Goal: Task Accomplishment & Management: Manage account settings

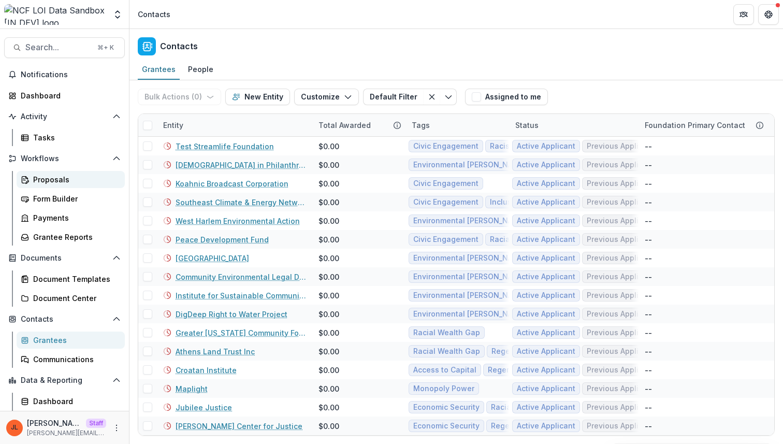
click at [63, 181] on div "Proposals" at bounding box center [74, 179] width 83 height 11
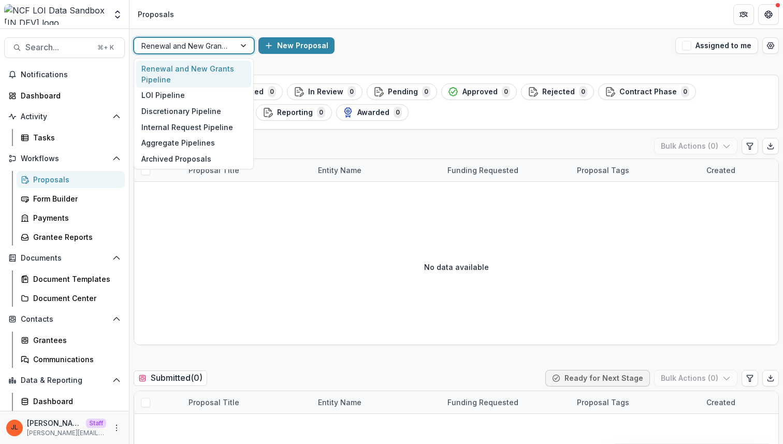
click at [234, 50] on div "Renewal and New Grants Pipeline" at bounding box center [184, 45] width 101 height 15
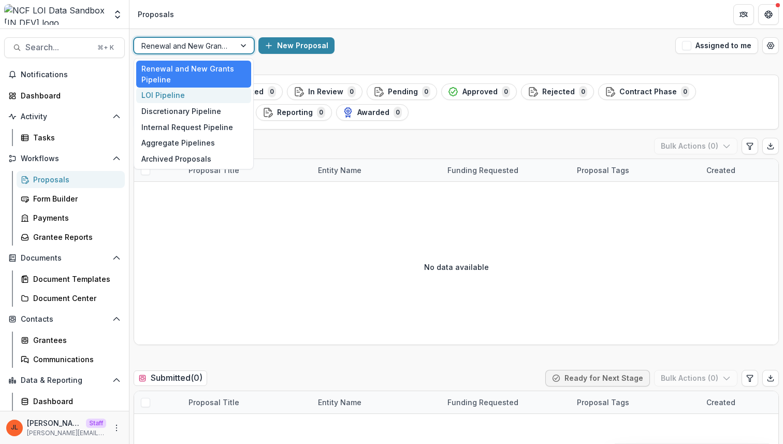
click at [214, 96] on div "LOI Pipeline" at bounding box center [193, 96] width 115 height 16
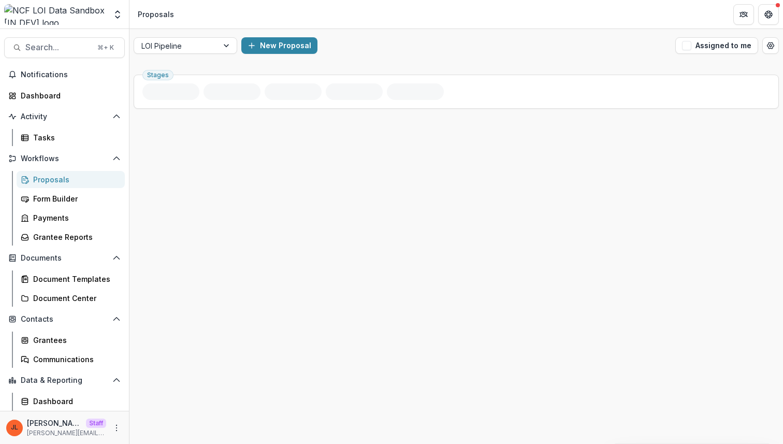
click at [405, 44] on div "New Proposal" at bounding box center [456, 45] width 430 height 17
click at [252, 259] on div "Stages" at bounding box center [456, 256] width 654 height 373
click at [386, 40] on div "New Proposal" at bounding box center [456, 45] width 430 height 17
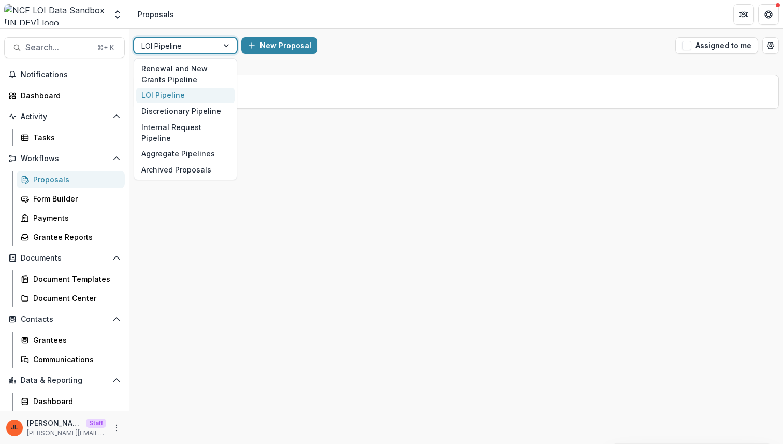
click at [223, 48] on div at bounding box center [227, 46] width 19 height 16
click at [200, 114] on div "Discretionary Pipeline" at bounding box center [185, 111] width 98 height 16
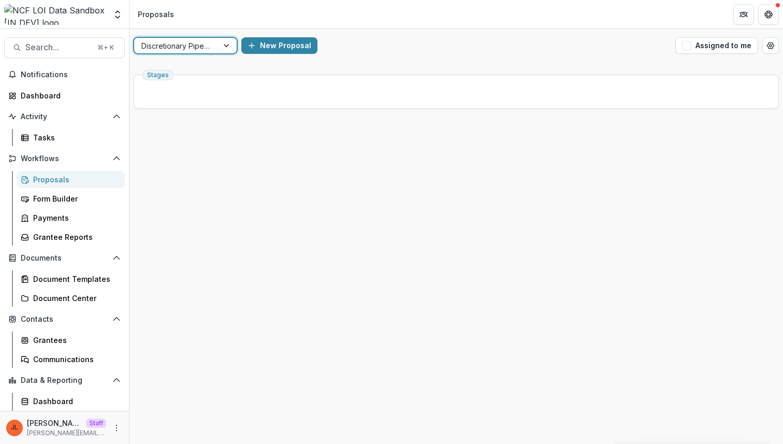
click at [220, 43] on div at bounding box center [227, 46] width 19 height 16
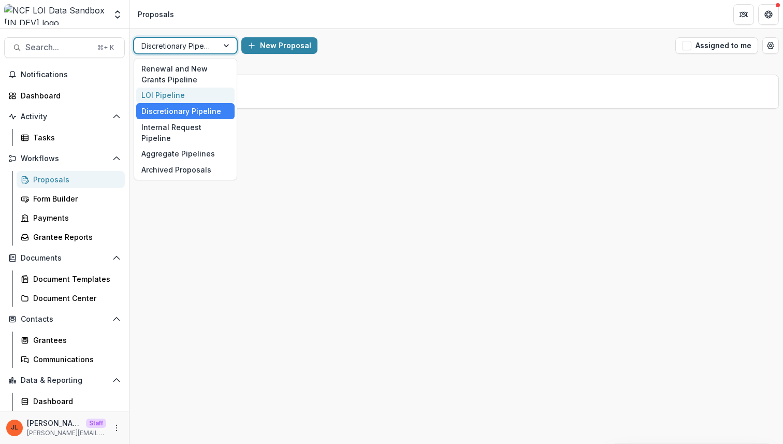
click at [203, 88] on div "LOI Pipeline" at bounding box center [185, 96] width 98 height 16
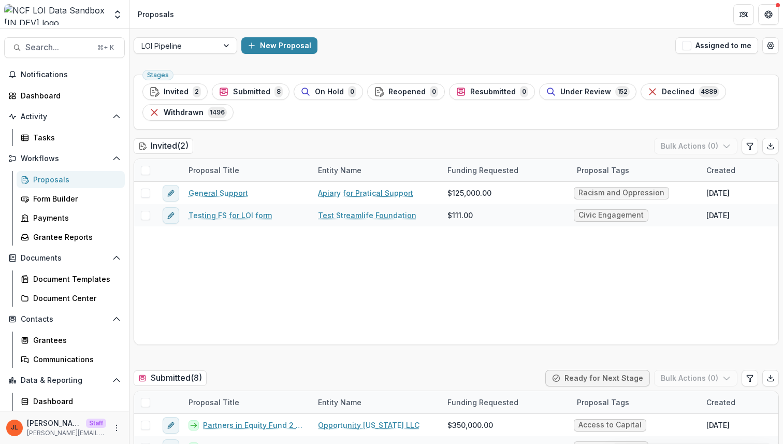
click at [471, 29] on div "LOI Pipeline New Proposal Assigned to me" at bounding box center [456, 45] width 654 height 33
click at [771, 42] on icon "Open table manager" at bounding box center [771, 45] width 8 height 8
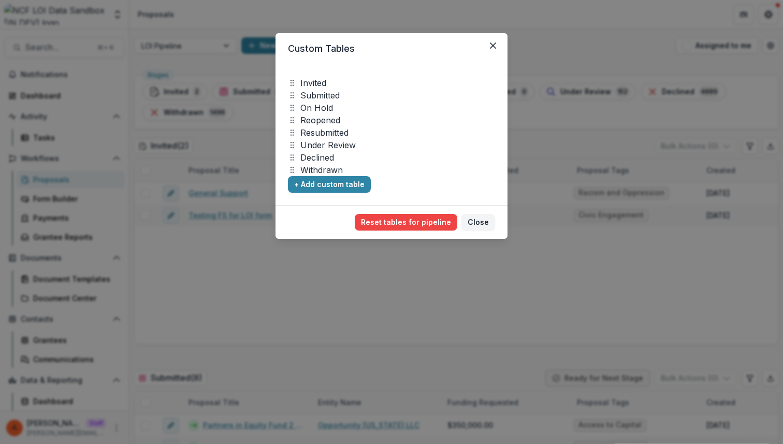
click at [588, 26] on div "Custom Tables Invited Submitted On Hold Reopened Resubmitted Under Review Decli…" at bounding box center [391, 222] width 783 height 444
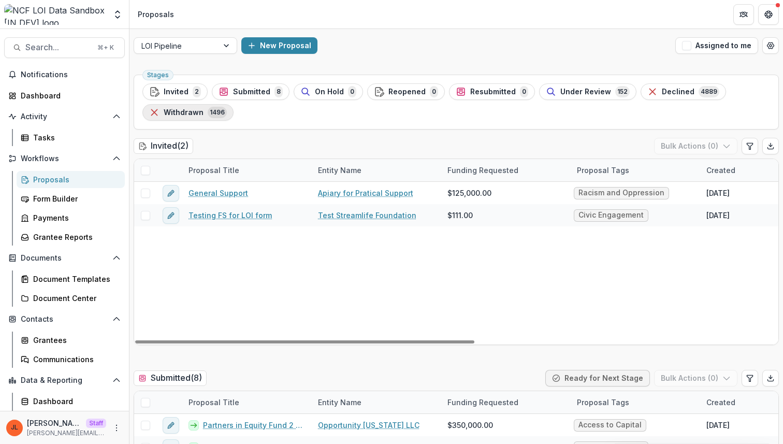
click at [185, 115] on span "Withdrawn" at bounding box center [184, 112] width 40 height 9
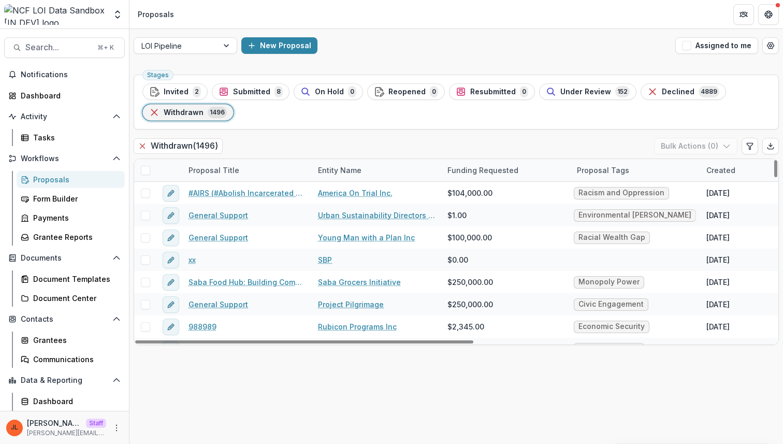
click at [336, 123] on div "Stages Invited 2 Submitted 8 On Hold 0 Reopened 0 Resubmitted 0 Under Review 15…" at bounding box center [456, 102] width 645 height 55
click at [667, 94] on span "Declined" at bounding box center [678, 92] width 33 height 9
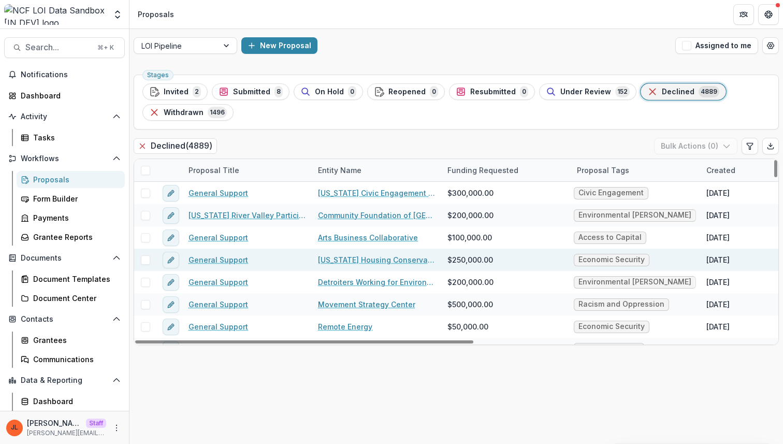
click at [348, 255] on link "Washington Housing Conservancy" at bounding box center [376, 259] width 117 height 11
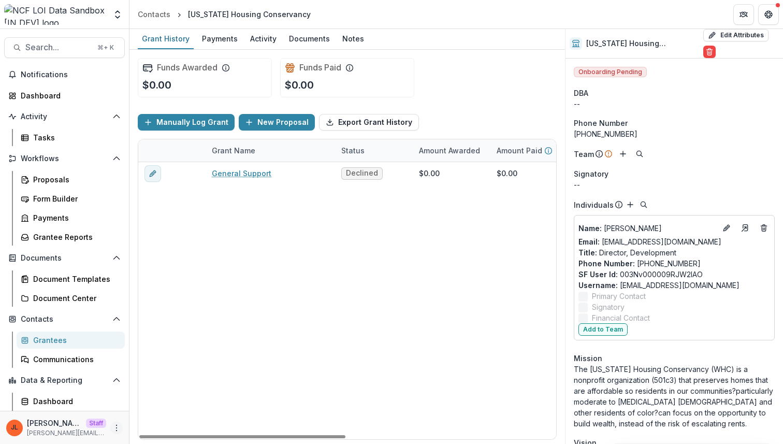
click at [113, 432] on button "More" at bounding box center [116, 428] width 12 height 12
click at [147, 401] on link "User Settings" at bounding box center [181, 405] width 111 height 17
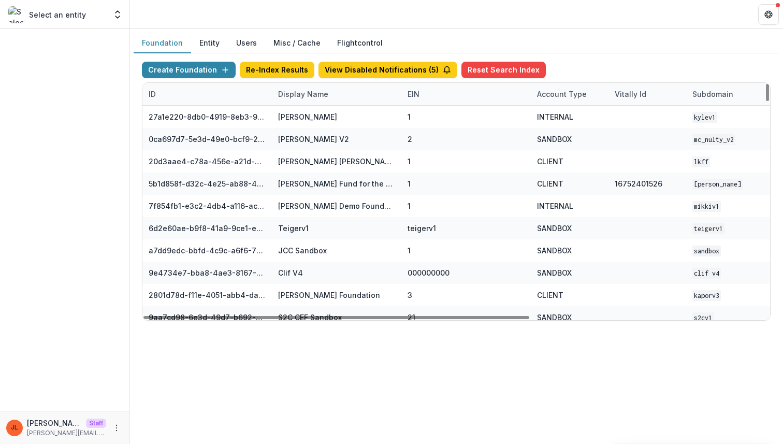
click at [308, 89] on div "Display Name" at bounding box center [303, 94] width 63 height 11
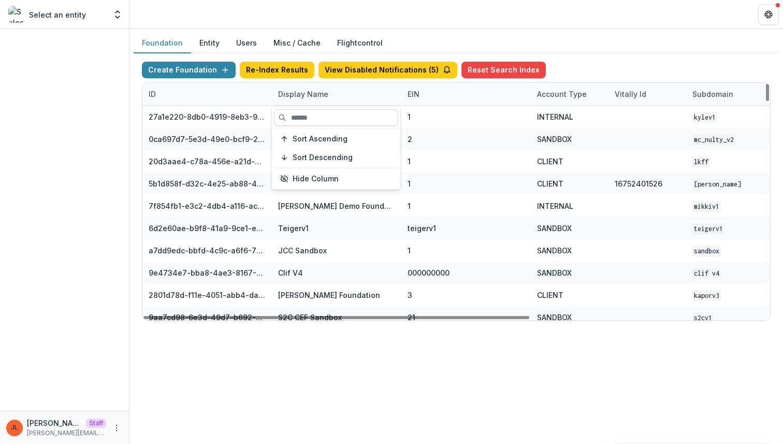
click at [297, 115] on input at bounding box center [336, 117] width 124 height 17
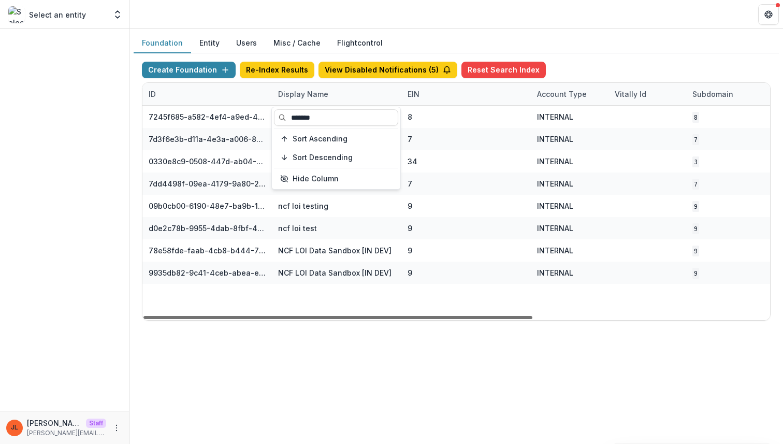
type input "*******"
click at [286, 316] on div at bounding box center [337, 317] width 389 height 3
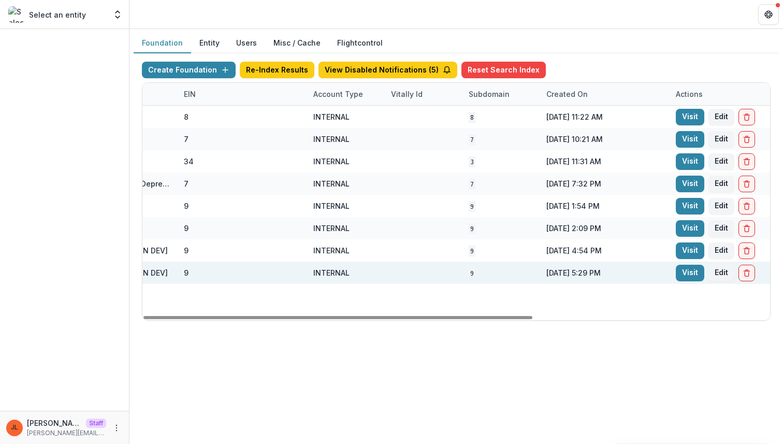
scroll to position [0, 382]
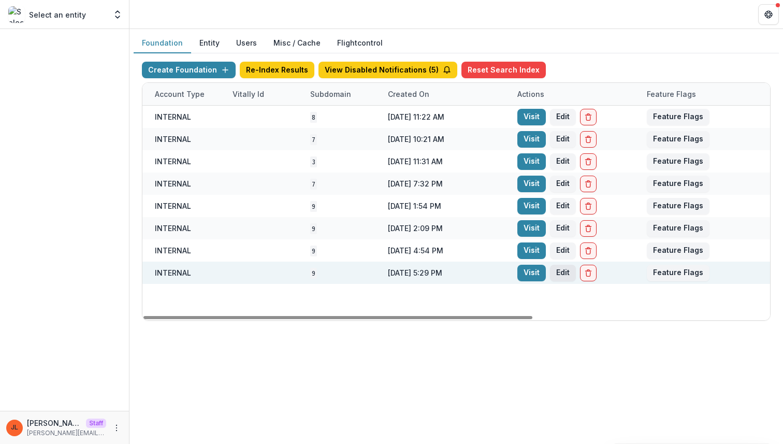
click at [563, 269] on button "Edit" at bounding box center [563, 273] width 26 height 17
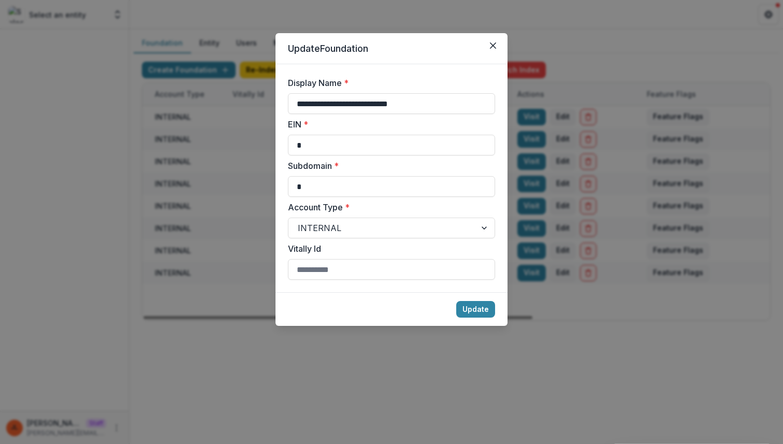
click at [421, 92] on div "**********" at bounding box center [391, 95] width 207 height 37
click at [422, 100] on input "**********" at bounding box center [391, 103] width 207 height 21
type input "**********"
click at [456, 301] on button "Update" at bounding box center [475, 309] width 39 height 17
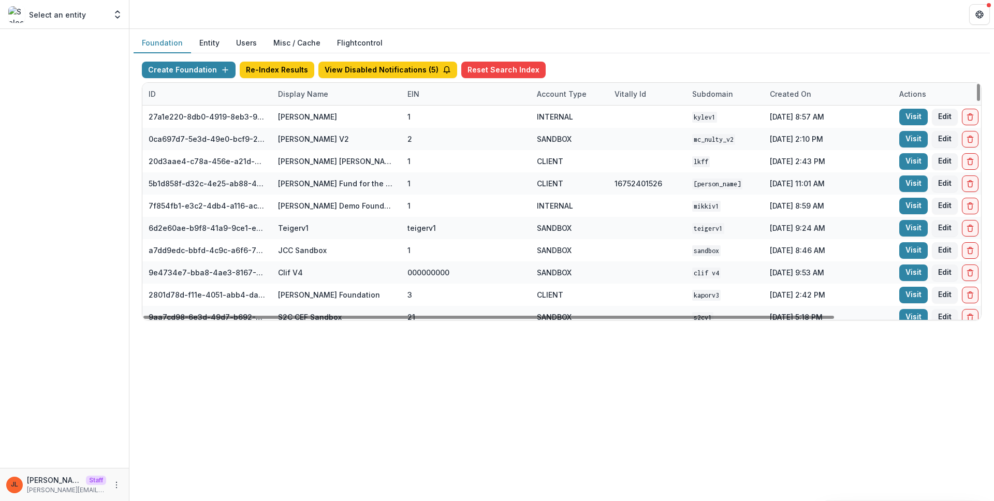
click at [322, 96] on div "Display Name" at bounding box center [303, 94] width 63 height 11
click at [322, 111] on input at bounding box center [336, 117] width 124 height 17
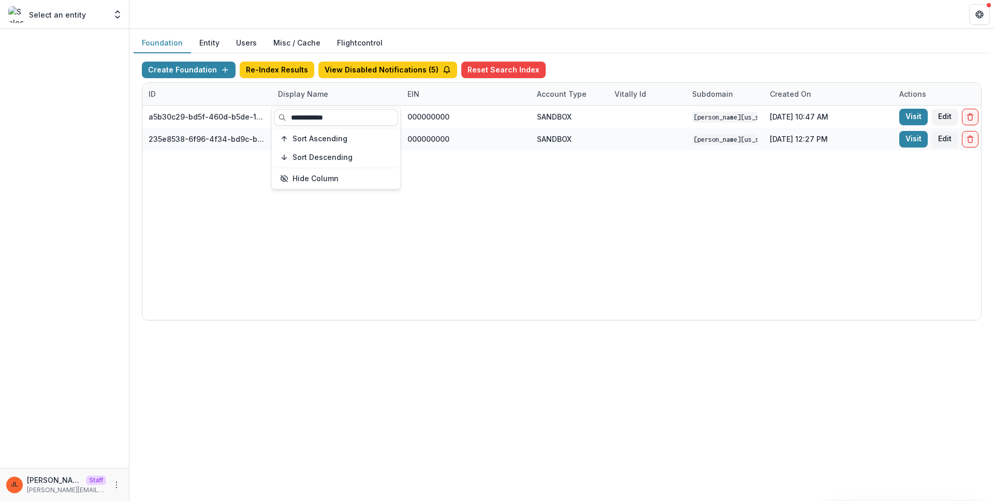
type input "**********"
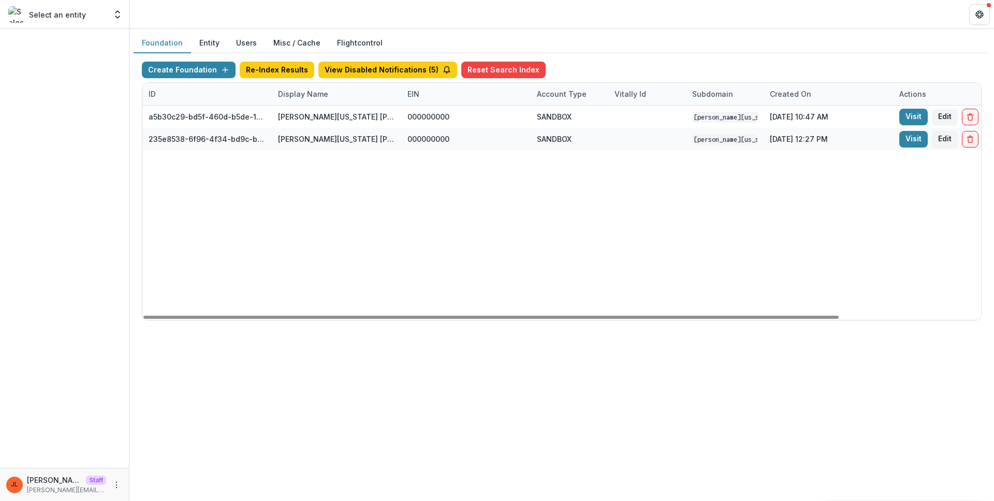
click at [453, 250] on div "a5b30c29-bd5f-460d-b5de-10f91c4c8fbf Mimi Washington Starrett Workflow Sandbox …" at bounding box center [647, 213] width 1010 height 214
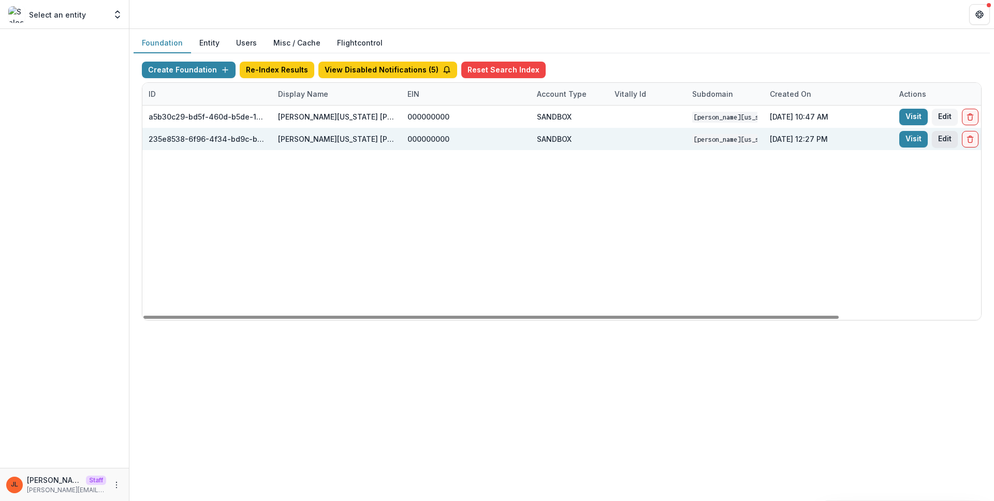
click at [942, 138] on button "Edit" at bounding box center [945, 139] width 26 height 17
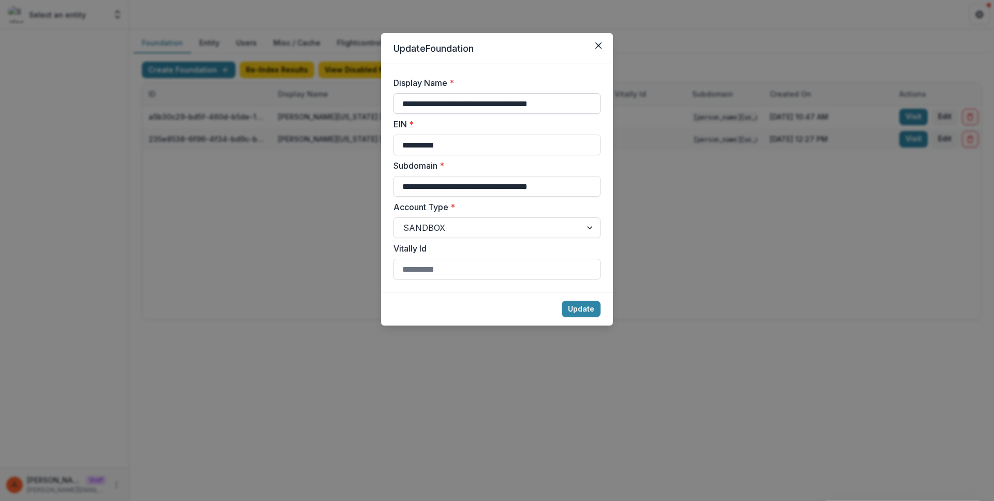
click at [564, 107] on input "**********" at bounding box center [497, 103] width 207 height 21
click at [649, 298] on div "**********" at bounding box center [497, 250] width 994 height 501
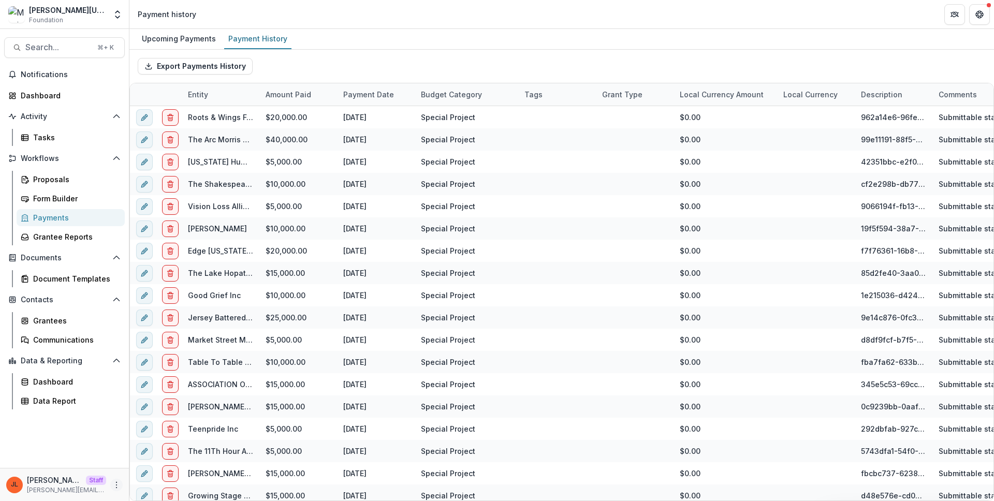
click at [119, 488] on icon "More" at bounding box center [116, 485] width 8 height 8
click at [161, 461] on link "User Settings" at bounding box center [184, 463] width 111 height 17
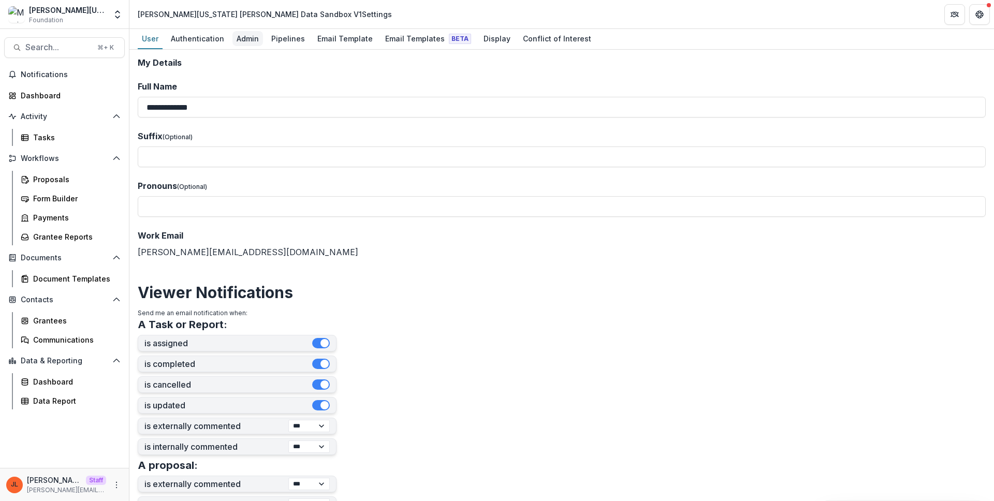
click at [254, 39] on div "Admin" at bounding box center [248, 38] width 31 height 15
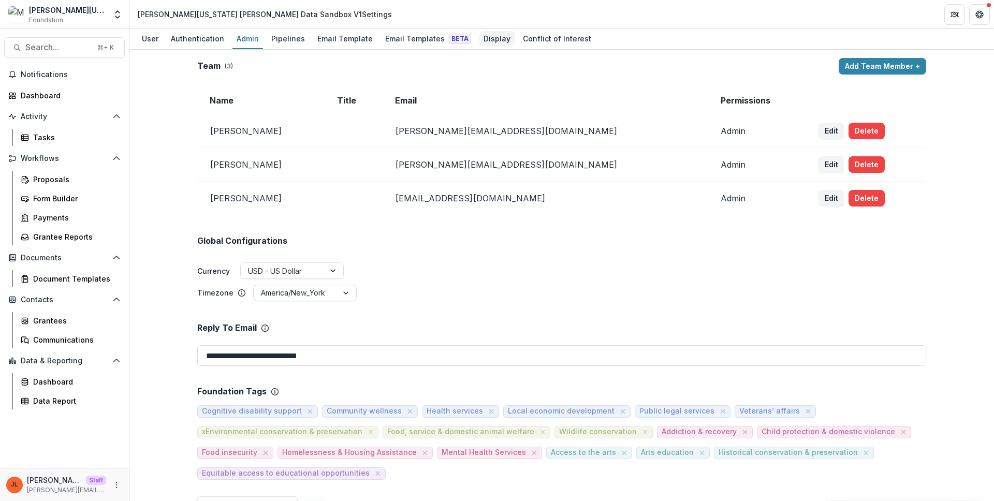
click at [480, 40] on div "Display" at bounding box center [497, 38] width 35 height 15
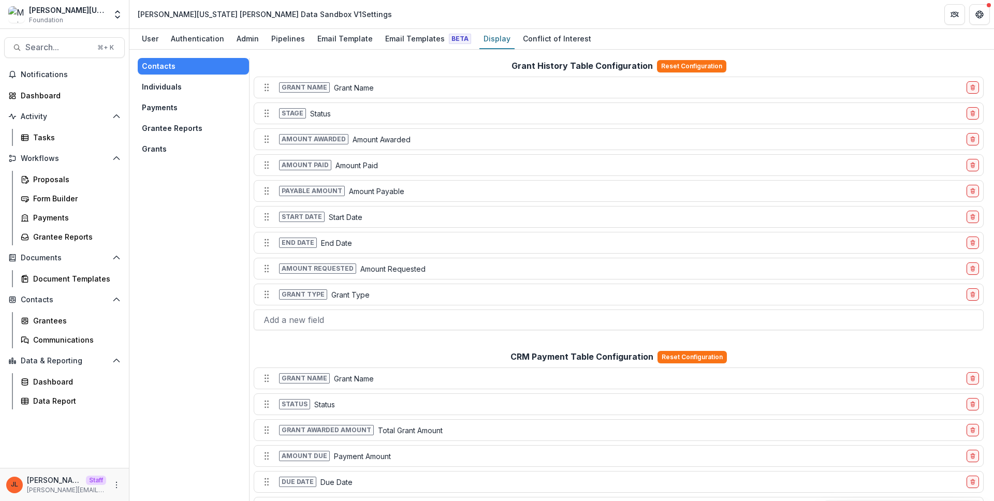
click at [185, 137] on div "Contacts Individuals Payments Grantee Reports Grants" at bounding box center [193, 107] width 111 height 99
click at [178, 147] on button "Grants" at bounding box center [193, 149] width 111 height 17
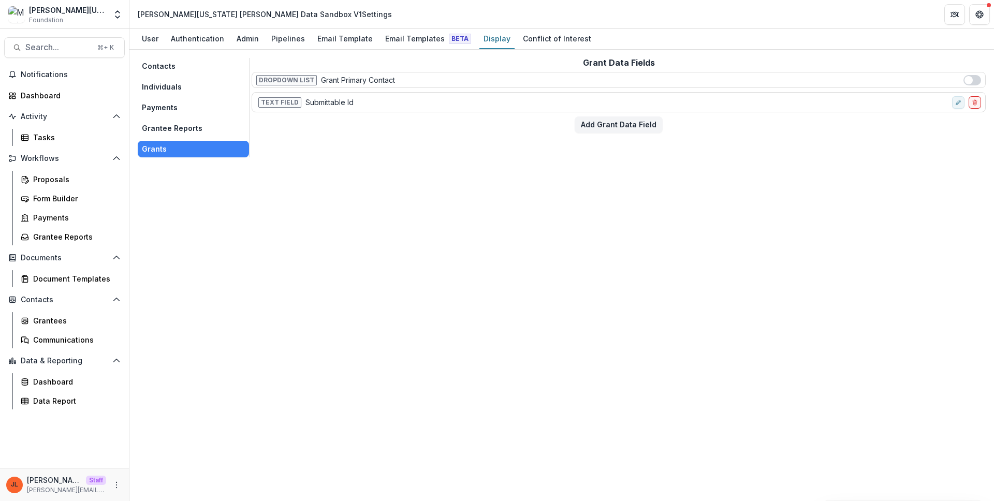
click at [167, 131] on button "Grantee Reports" at bounding box center [193, 128] width 111 height 17
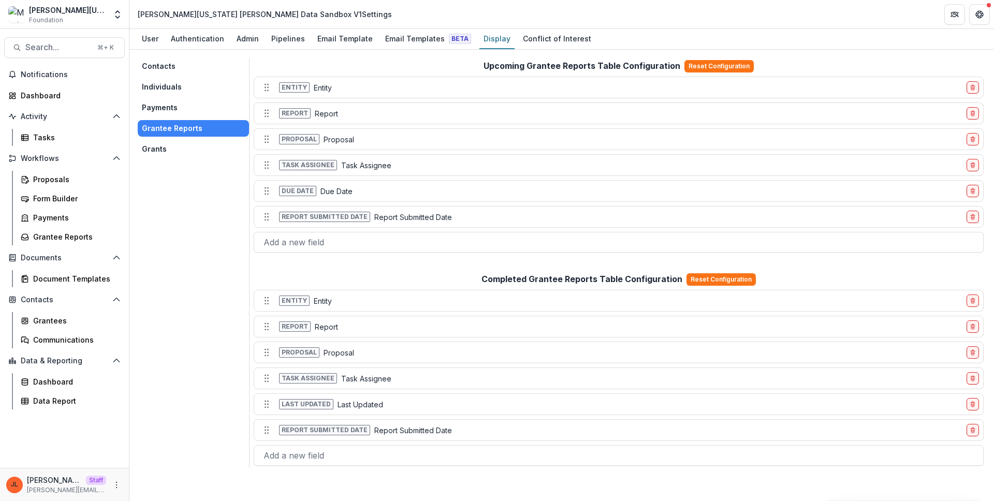
click at [165, 114] on button "Payments" at bounding box center [193, 107] width 111 height 17
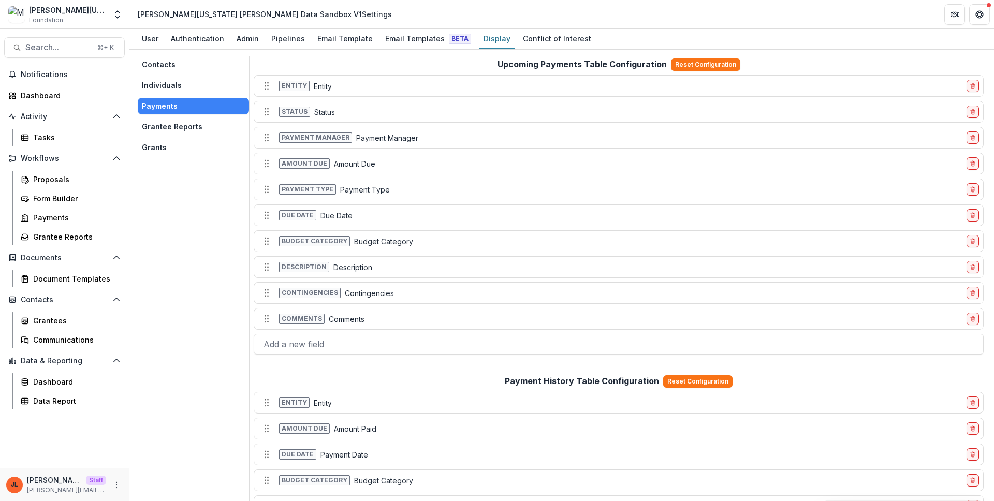
scroll to position [2, 0]
click at [156, 84] on button "Individuals" at bounding box center [193, 85] width 111 height 17
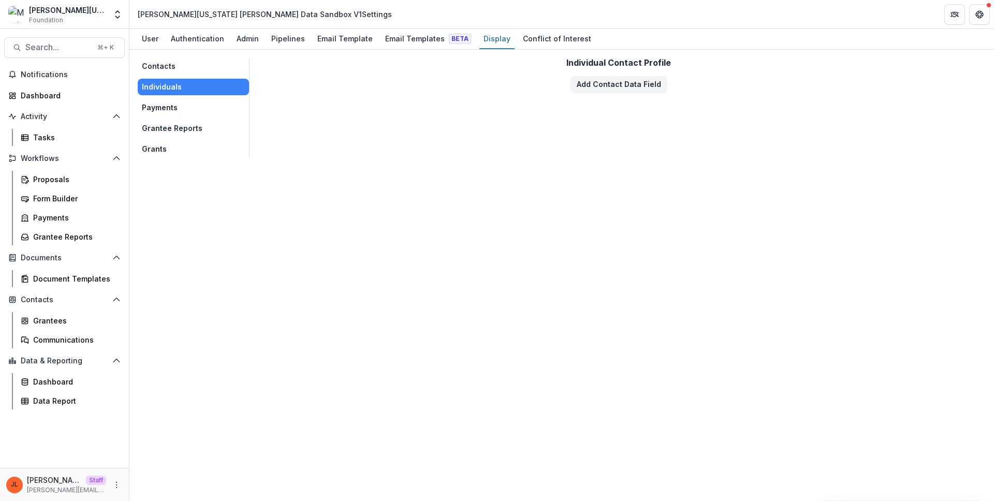
click at [158, 72] on button "Contacts" at bounding box center [193, 66] width 111 height 17
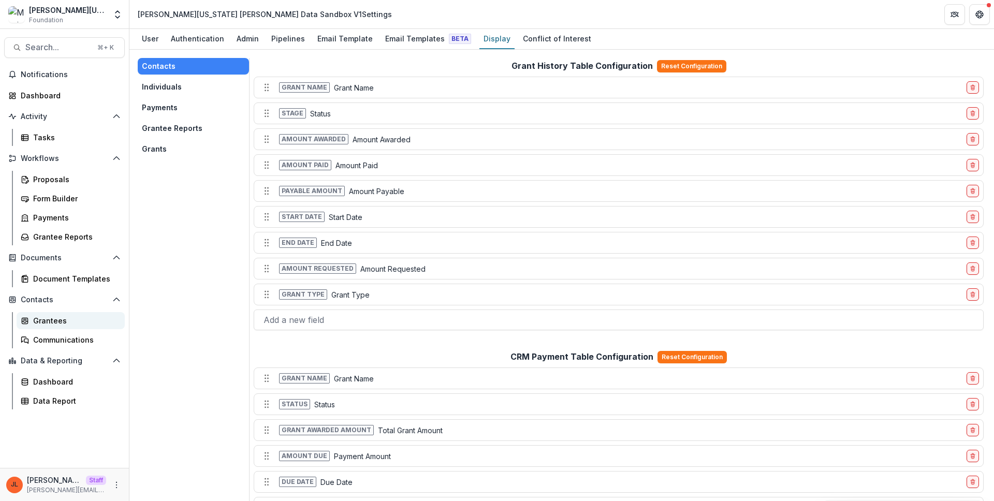
click at [75, 318] on div "Grantees" at bounding box center [74, 320] width 83 height 11
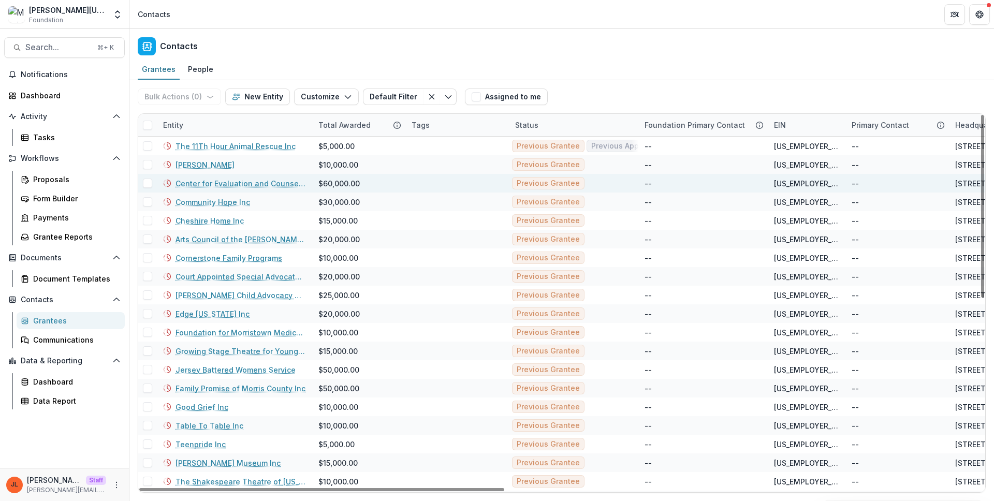
click at [254, 184] on link "Center for Evaluation and Counseling Inc" at bounding box center [241, 183] width 131 height 11
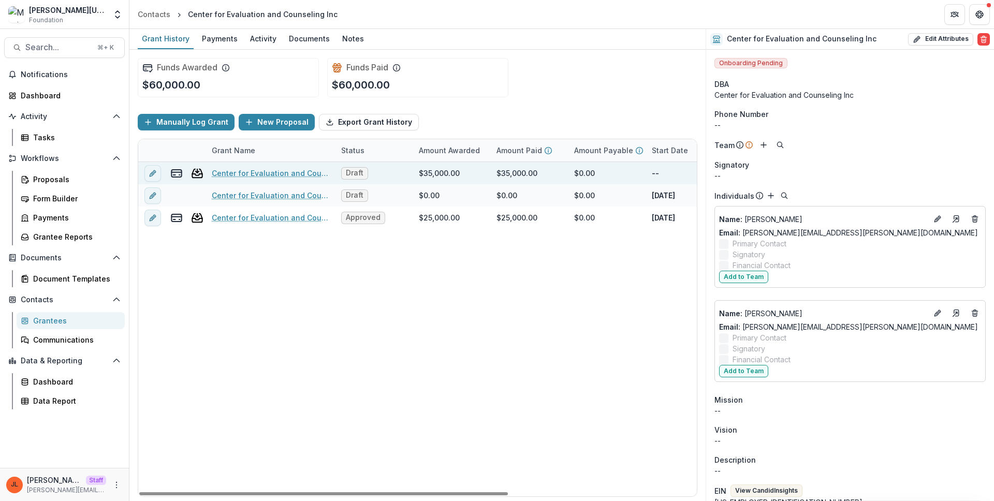
click at [255, 172] on link "Center for Evaluation and Counseling, Inc." at bounding box center [270, 173] width 117 height 11
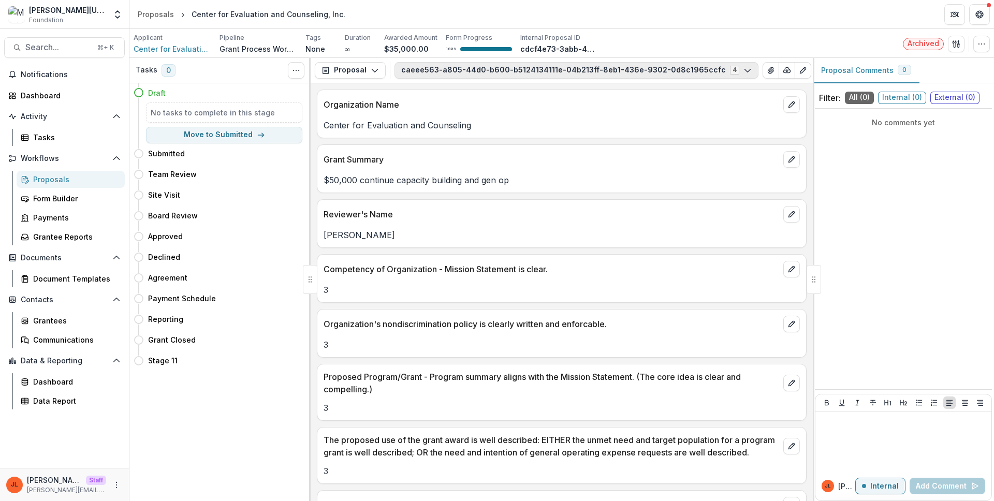
click at [601, 73] on button "caeee563-a805-44d0-b600-b5124134111e-04b213ff-8eb1-436e-9302-0d8c1965ccfc 4" at bounding box center [577, 70] width 364 height 17
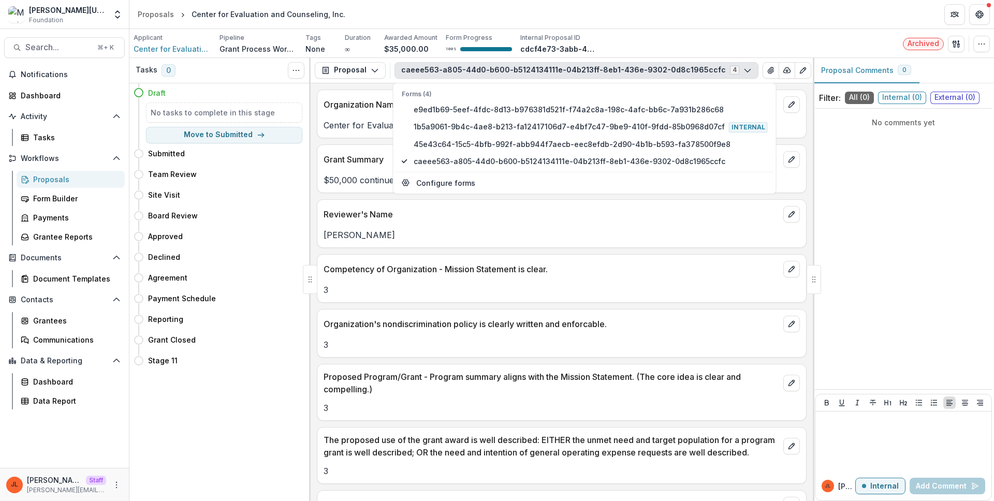
click at [658, 214] on p "Reviewer's Name" at bounding box center [552, 214] width 456 height 12
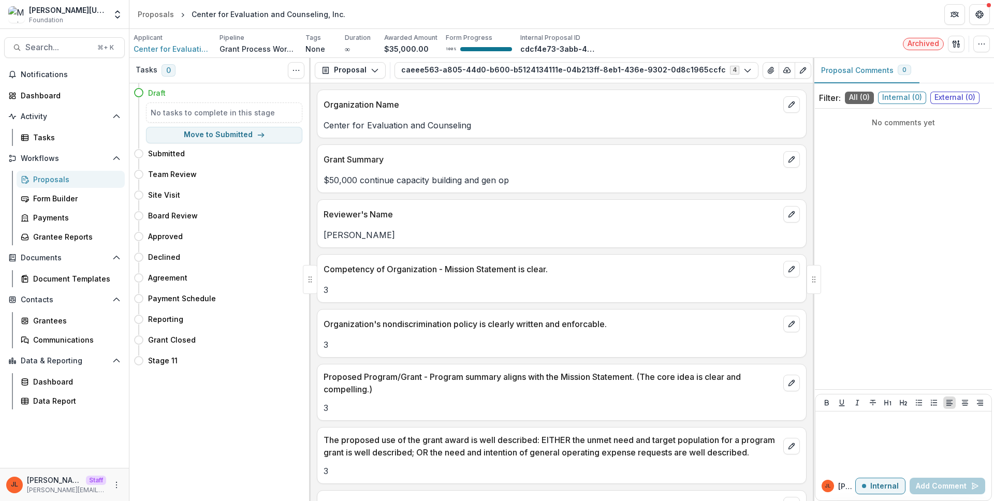
click at [440, 258] on div "Competency of Organization - Mission Statement is clear." at bounding box center [562, 266] width 489 height 23
click at [522, 68] on button "caeee563-a805-44d0-b600-b5124134111e-04b213ff-8eb1-436e-9302-0d8c1965ccfc 4" at bounding box center [577, 70] width 364 height 17
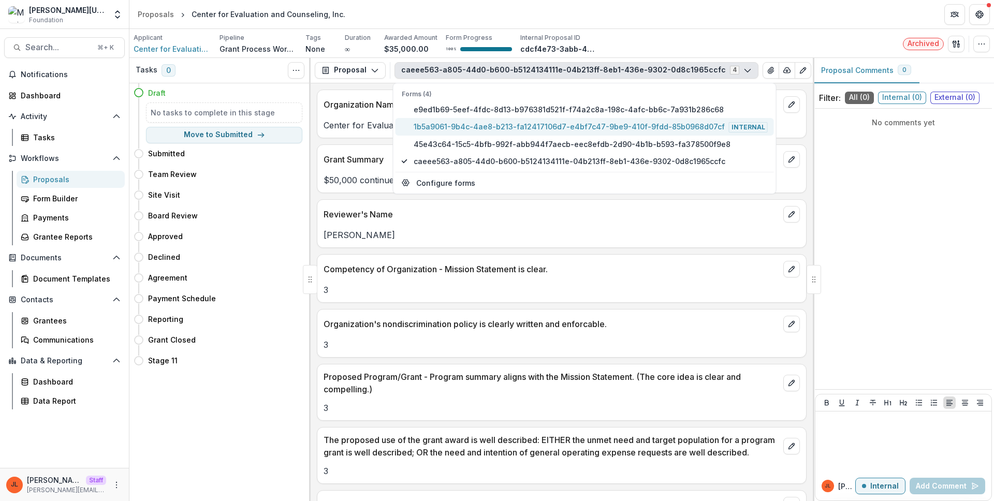
click at [489, 129] on span "1b5a9061-9b4c-4ae8-b213-fa12417106d7-e4bf7c47-9be9-410f-9fdd-85b0968d07cf Inter…" at bounding box center [591, 126] width 354 height 11
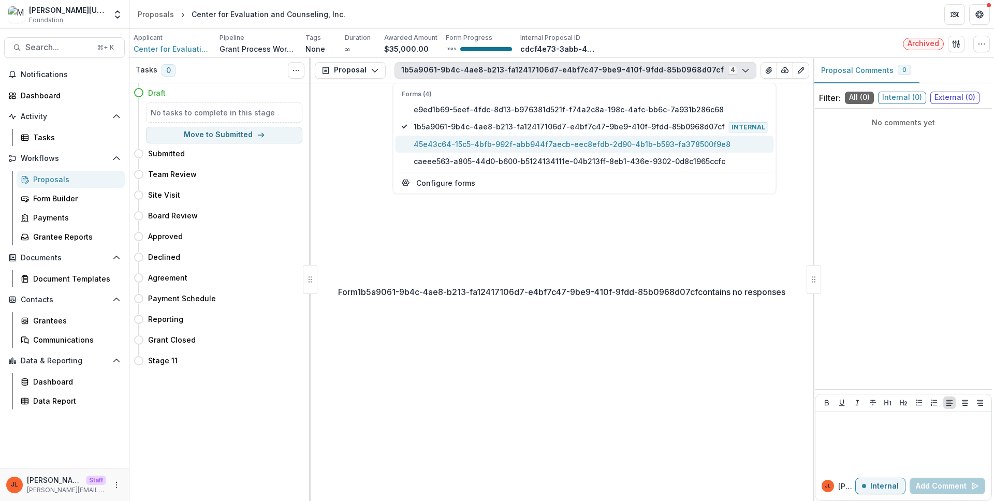
click at [487, 142] on span "45e43c64-15c5-4bfb-992f-abb944f7aecb-eec8efdb-2d90-4b1b-b593-fa378500f9e8" at bounding box center [591, 144] width 354 height 11
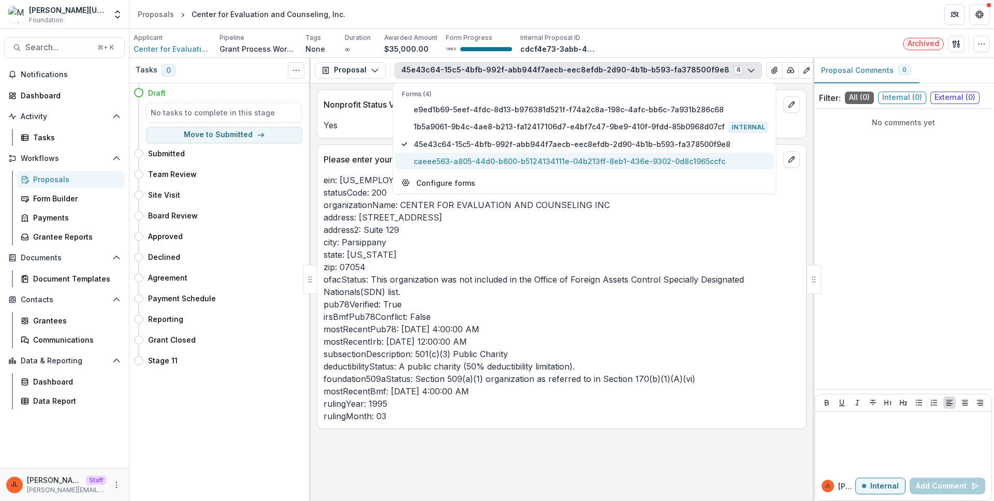
click at [487, 158] on span "caeee563-a805-44d0-b600-b5124134111e-04b213ff-8eb1-436e-9302-0d8c1965ccfc" at bounding box center [591, 161] width 354 height 11
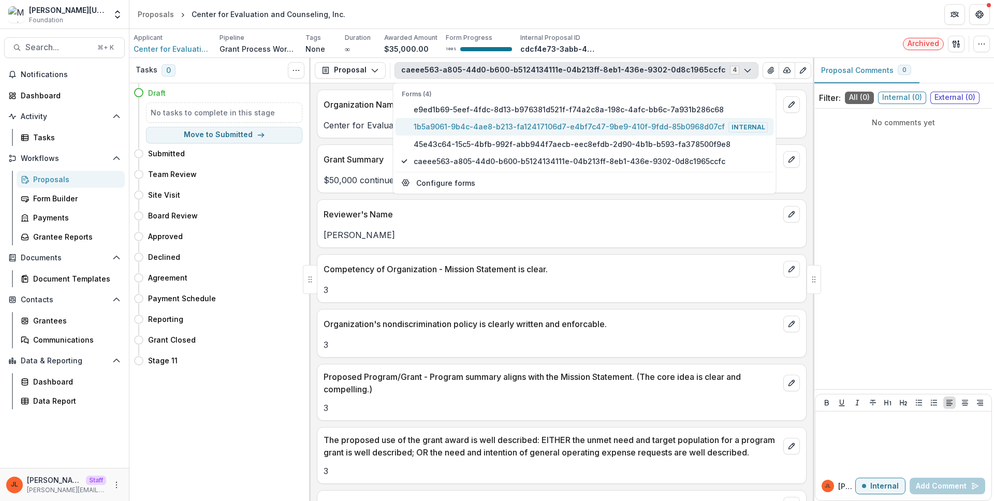
click at [481, 128] on span "1b5a9061-9b4c-4ae8-b213-fa12417106d7-e4bf7c47-9be9-410f-9fdd-85b0968d07cf Inter…" at bounding box center [591, 126] width 354 height 11
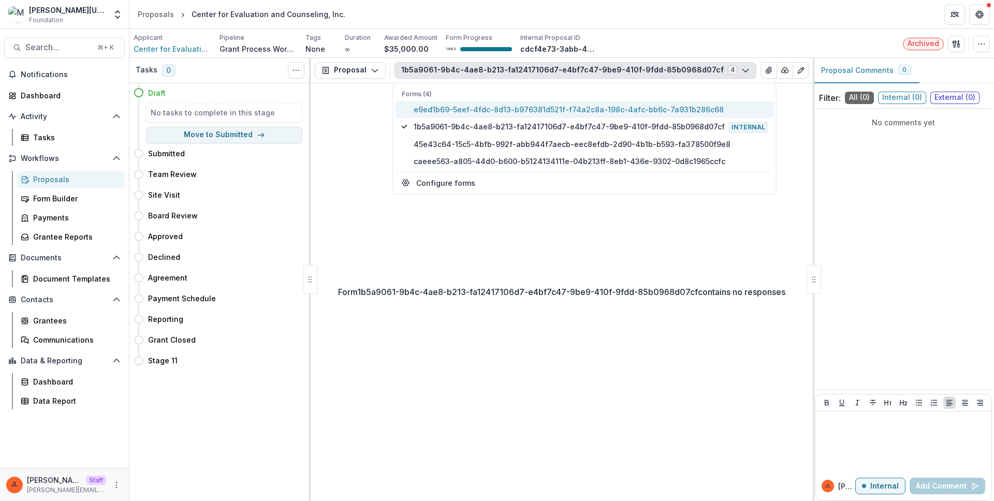
click at [479, 110] on span "e9ed1b69-5eef-4fdc-8d13-b976381d521f-f74a2c8a-198c-4afc-bb6c-7a931b286c68" at bounding box center [591, 109] width 354 height 11
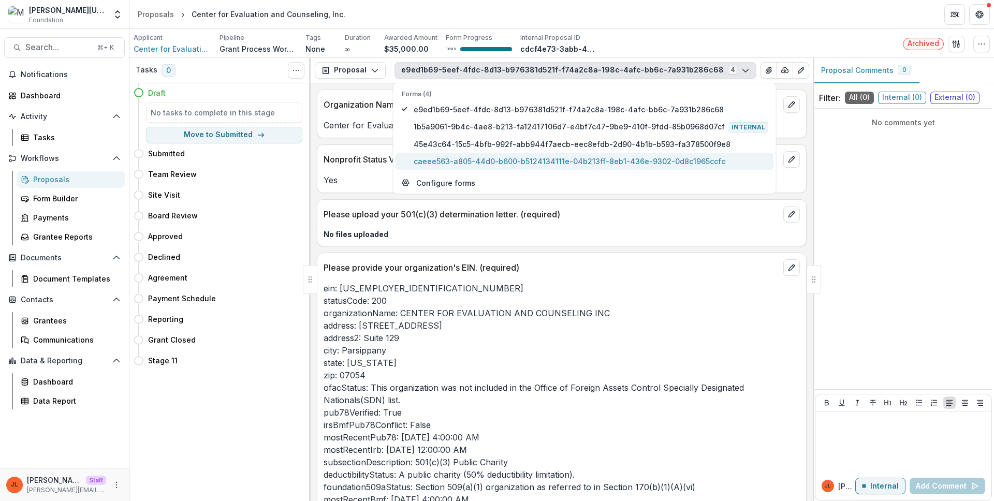
click at [475, 158] on span "caeee563-a805-44d0-b600-b5124134111e-04b213ff-8eb1-436e-9302-0d8c1965ccfc" at bounding box center [591, 161] width 354 height 11
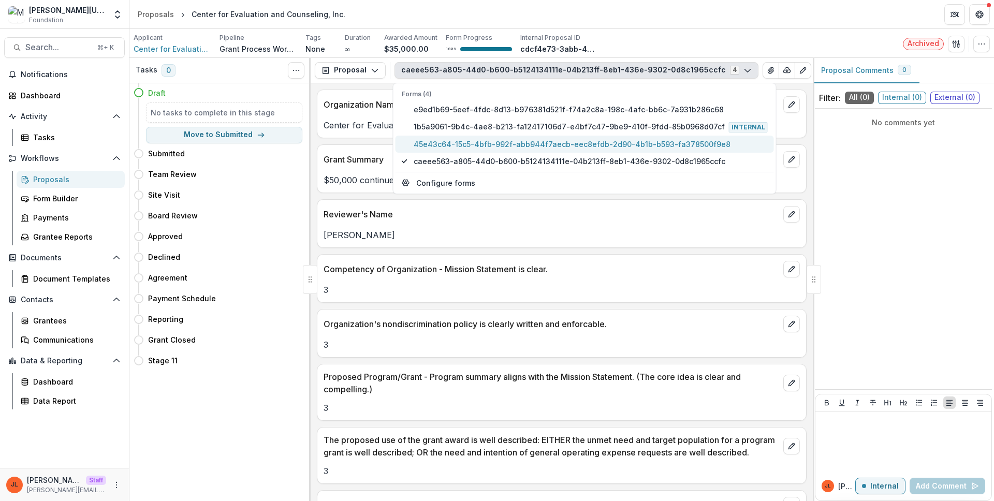
click at [473, 146] on span "45e43c64-15c5-4bfb-992f-abb944f7aecb-eec8efdb-2d90-4b1b-b593-fa378500f9e8" at bounding box center [591, 144] width 354 height 11
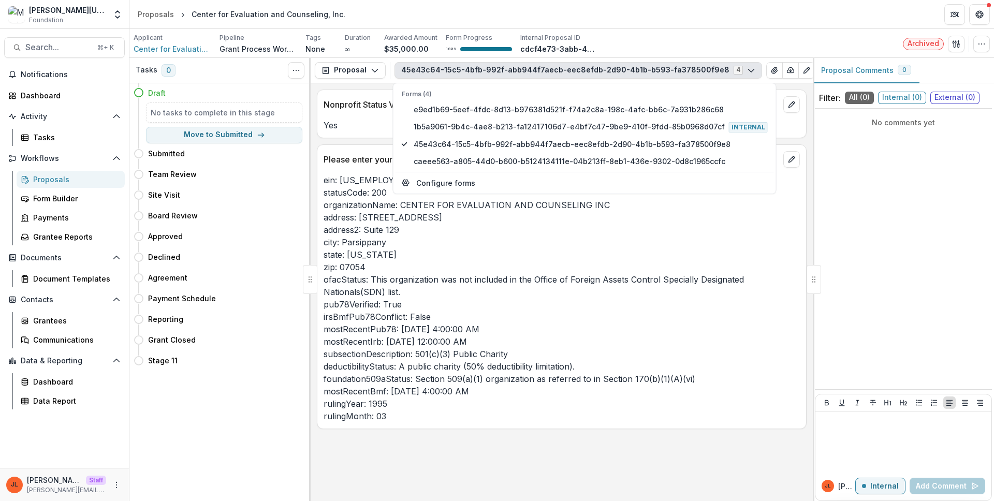
click at [461, 282] on p "ein: [US_EMPLOYER_IDENTIFICATION_NUMBER] statusCode: 200 organizationName: CENT…" at bounding box center [562, 298] width 477 height 249
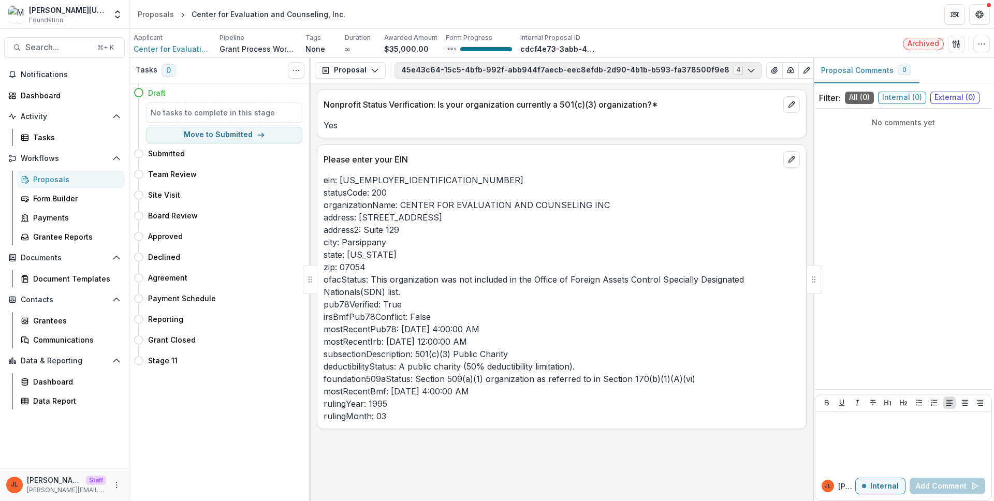
click at [466, 76] on button "45e43c64-15c5-4bfb-992f-abb944f7aecb-eec8efdb-2d90-4b1b-b593-fa378500f9e8 4" at bounding box center [579, 70] width 368 height 17
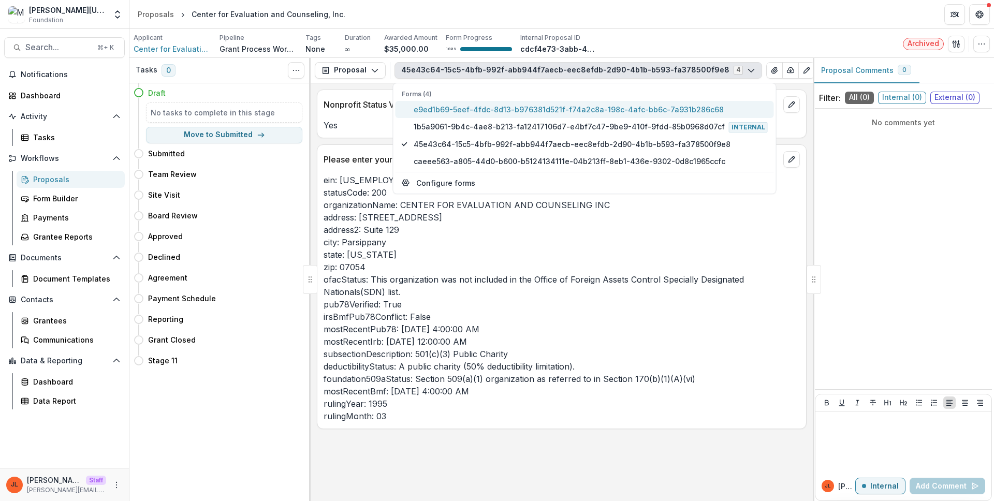
click at [459, 110] on span "e9ed1b69-5eef-4fdc-8d13-b976381d521f-f74a2c8a-198c-4afc-bb6c-7a931b286c68" at bounding box center [591, 109] width 354 height 11
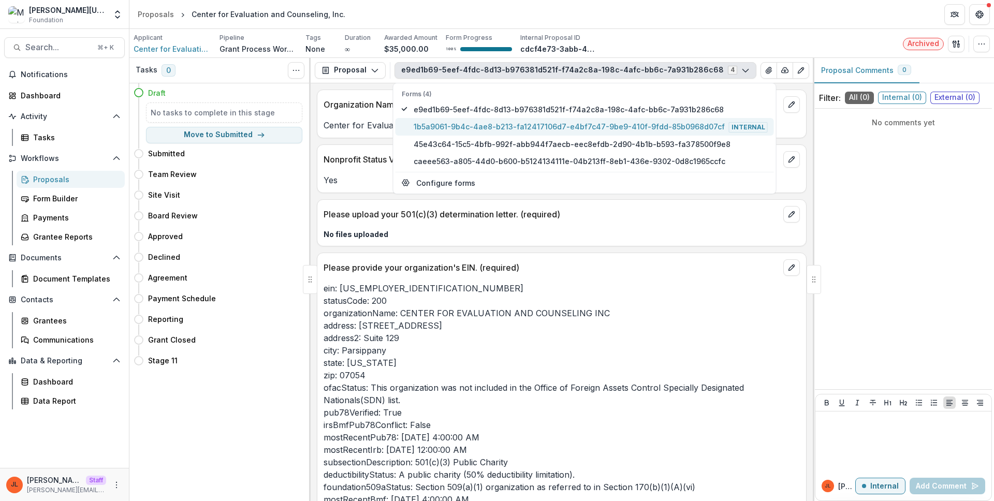
click at [454, 123] on span "1b5a9061-9b4c-4ae8-b213-fa12417106d7-e4bf7c47-9be9-410f-9fdd-85b0968d07cf Inter…" at bounding box center [591, 126] width 354 height 11
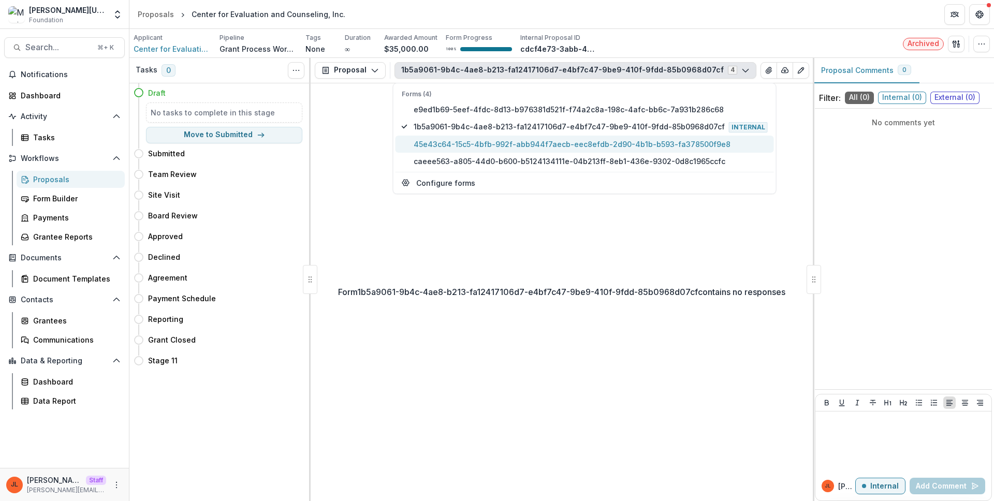
click at [450, 139] on span "45e43c64-15c5-4bfb-992f-abb944f7aecb-eec8efdb-2d90-4b1b-b593-fa378500f9e8" at bounding box center [591, 144] width 354 height 11
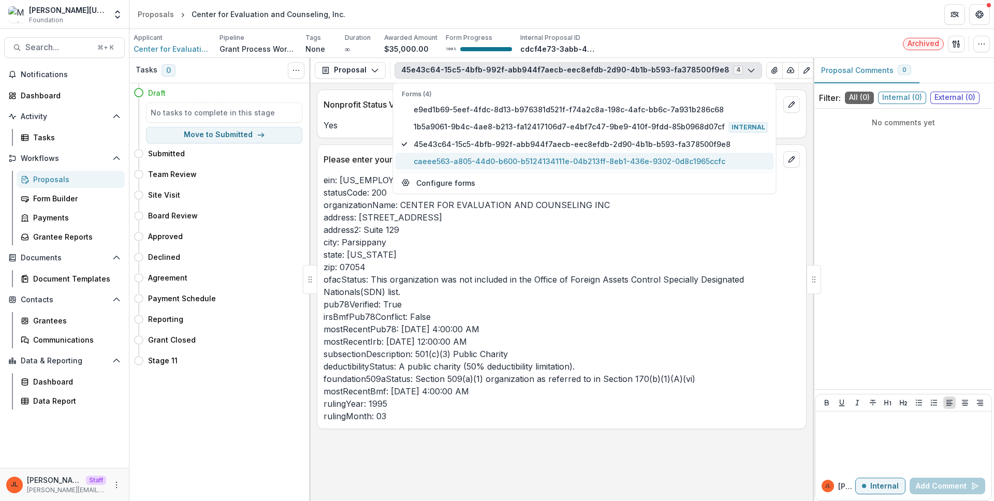
click at [448, 152] on div "Forms (4) e9ed1b69-5eef-4fdc-8d13-b976381d521f-f74a2c8a-198c-4afc-bb6c-7a931b28…" at bounding box center [585, 130] width 379 height 80
click at [515, 285] on p "ein: [US_EMPLOYER_IDENTIFICATION_NUMBER] statusCode: 200 organizationName: CENT…" at bounding box center [562, 298] width 477 height 249
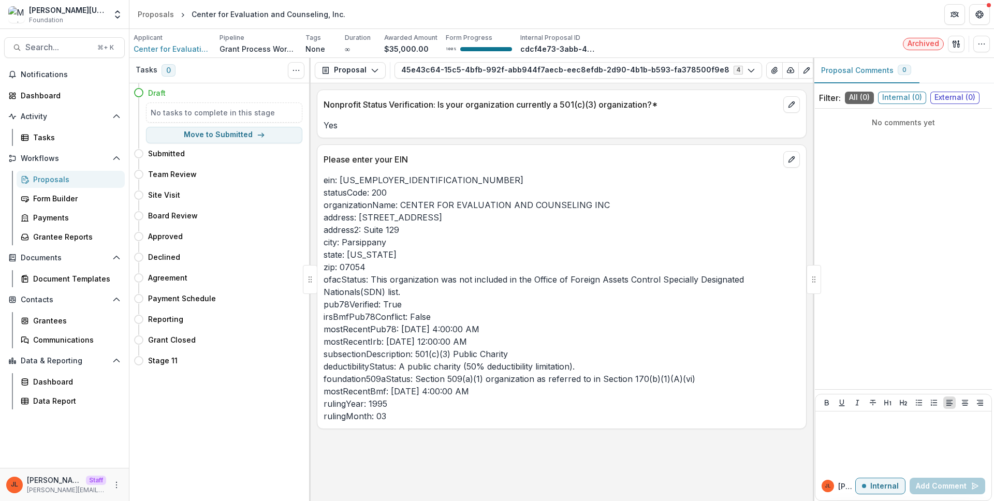
click at [517, 337] on p "ein: [US_EMPLOYER_IDENTIFICATION_NUMBER] statusCode: 200 organizationName: CENT…" at bounding box center [562, 298] width 477 height 249
